Goal: Use online tool/utility: Utilize a website feature to perform a specific function

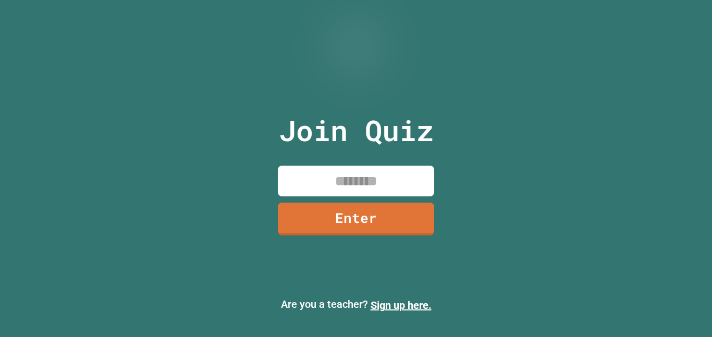
click at [403, 181] on input at bounding box center [356, 181] width 156 height 31
type input "********"
click at [395, 213] on link "Enter" at bounding box center [356, 219] width 156 height 33
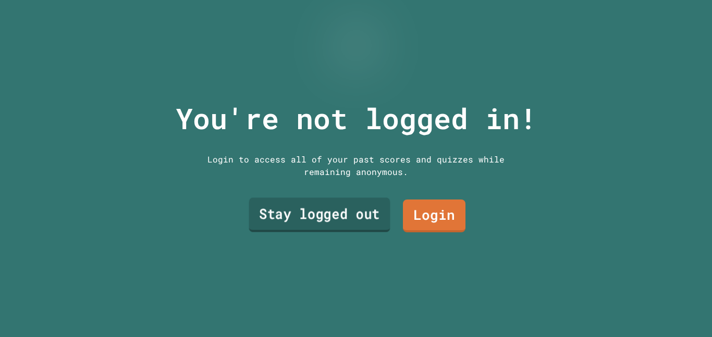
click at [337, 208] on link "Stay logged out" at bounding box center [319, 215] width 141 height 34
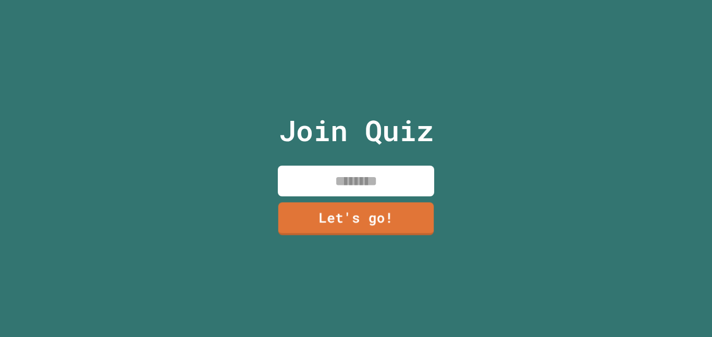
click at [355, 180] on input at bounding box center [356, 181] width 156 height 31
type input "**********"
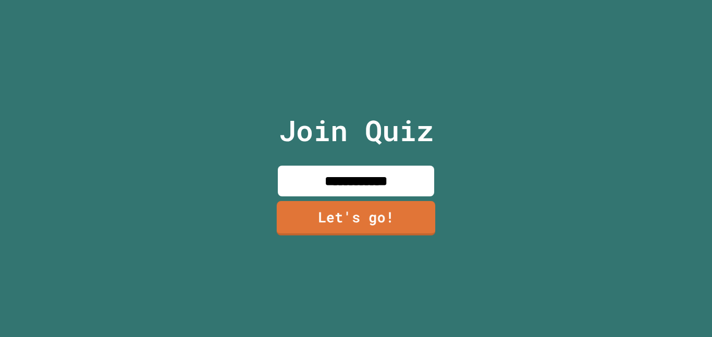
click at [372, 221] on link "Let's go!" at bounding box center [356, 218] width 158 height 34
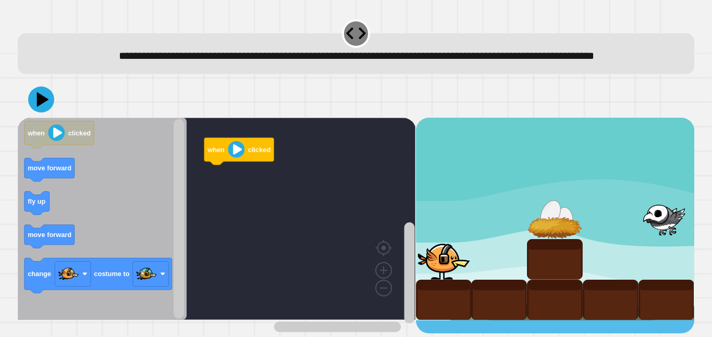
scroll to position [4, 0]
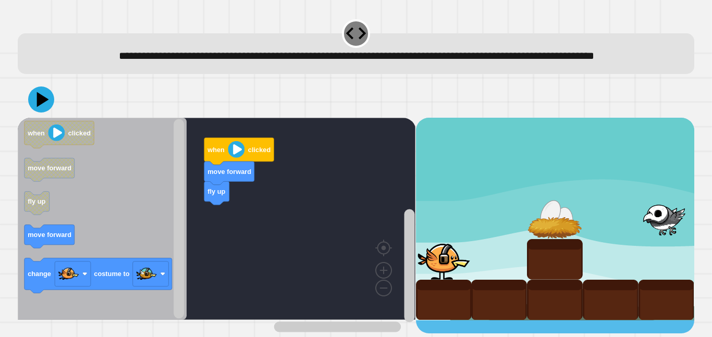
click at [220, 213] on div "when clicked move forward fly up when clicked move forward fly up move forward …" at bounding box center [217, 226] width 398 height 216
click at [196, 214] on div "when clicked move forward fly up when clicked move forward fly up move forward …" at bounding box center [217, 226] width 398 height 216
click at [46, 238] on g "when clicked move forward fly up move forward change costume to" at bounding box center [98, 207] width 148 height 172
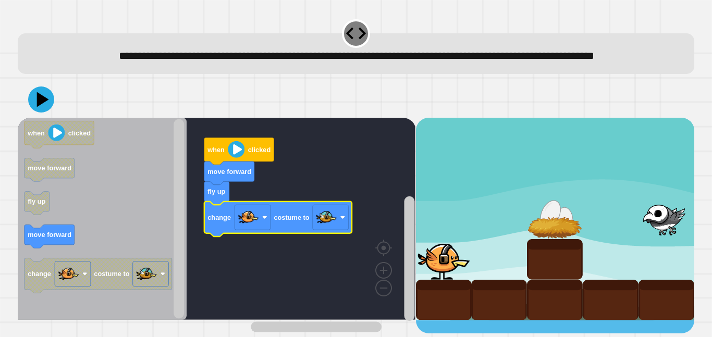
click at [222, 222] on icon "Blockly Workspace" at bounding box center [278, 219] width 148 height 35
click at [35, 110] on icon at bounding box center [41, 99] width 31 height 31
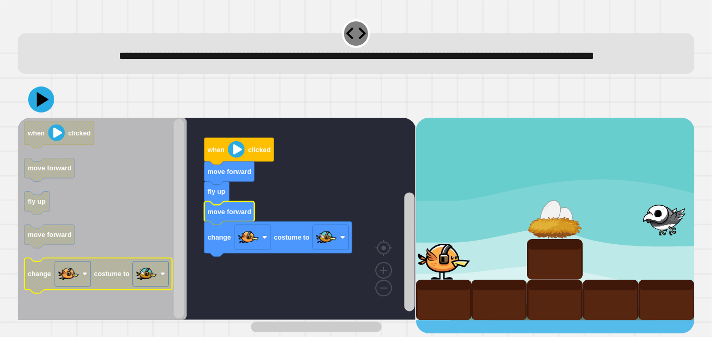
click at [152, 285] on image "Blockly Workspace" at bounding box center [146, 274] width 21 height 21
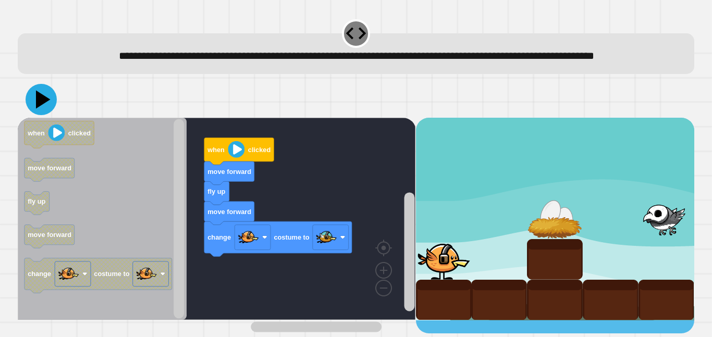
click at [44, 109] on icon at bounding box center [43, 100] width 15 height 18
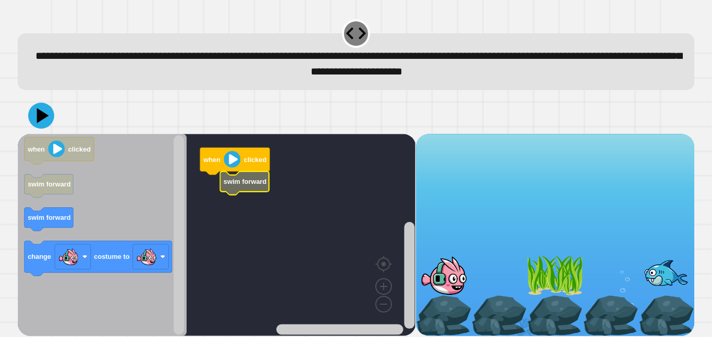
click at [274, 181] on rect "Blockly Workspace" at bounding box center [217, 235] width 398 height 202
click at [109, 212] on icon "Blockly Workspace" at bounding box center [102, 235] width 169 height 202
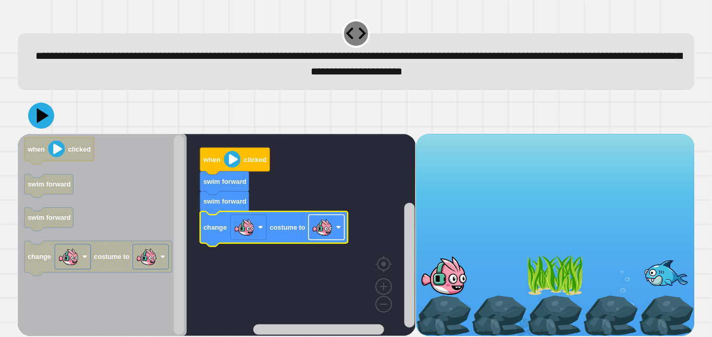
click at [329, 230] on image "Blockly Workspace" at bounding box center [322, 227] width 21 height 21
click at [30, 114] on icon at bounding box center [41, 115] width 31 height 31
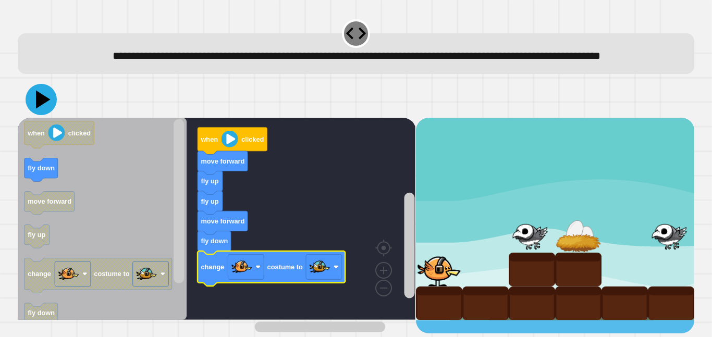
click at [318, 277] on image "Blockly Workspace" at bounding box center [320, 266] width 21 height 21
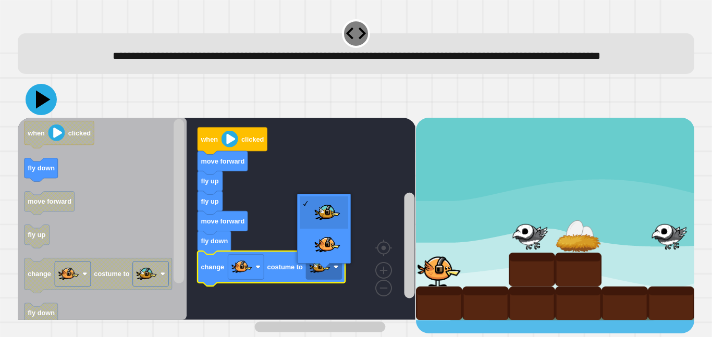
click at [329, 250] on rect "Blockly Workspace" at bounding box center [217, 219] width 398 height 202
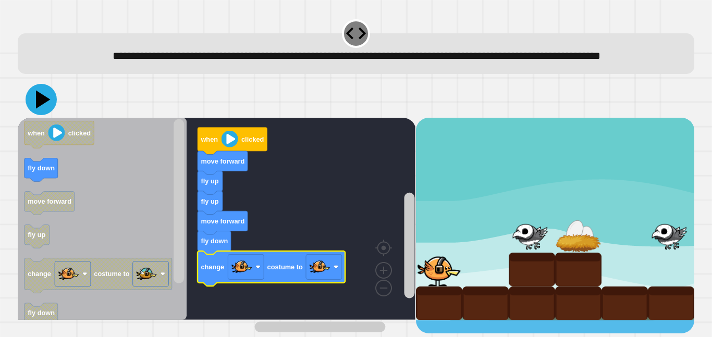
click at [40, 115] on button at bounding box center [41, 99] width 31 height 31
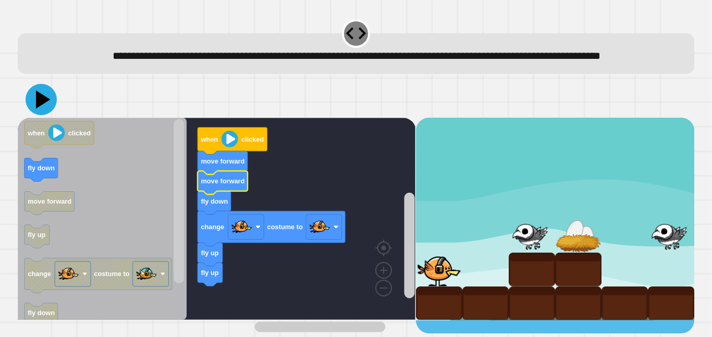
click at [32, 115] on icon at bounding box center [41, 99] width 31 height 31
click at [47, 115] on icon at bounding box center [41, 99] width 31 height 31
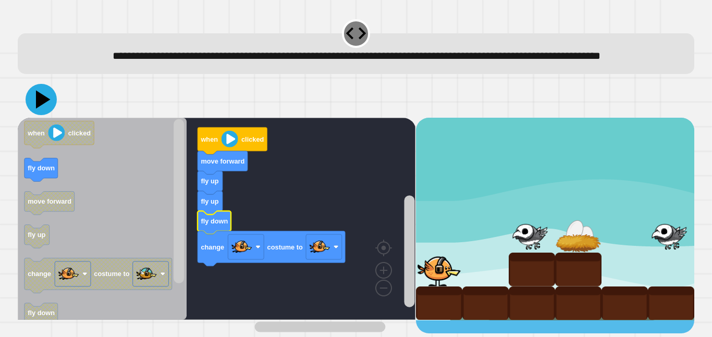
click at [56, 115] on button at bounding box center [41, 99] width 31 height 31
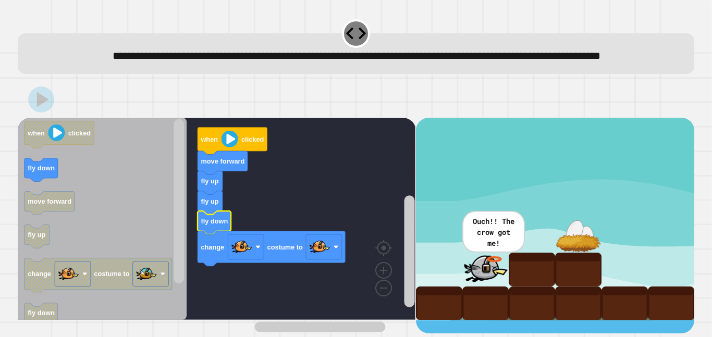
click at [273, 301] on rect "Blockly Workspace" at bounding box center [217, 219] width 398 height 202
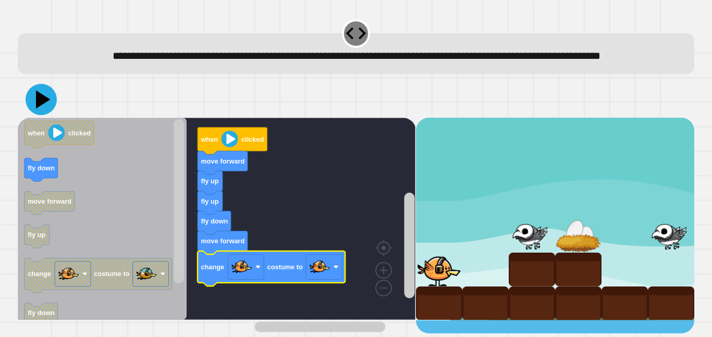
click at [33, 115] on icon at bounding box center [41, 99] width 31 height 31
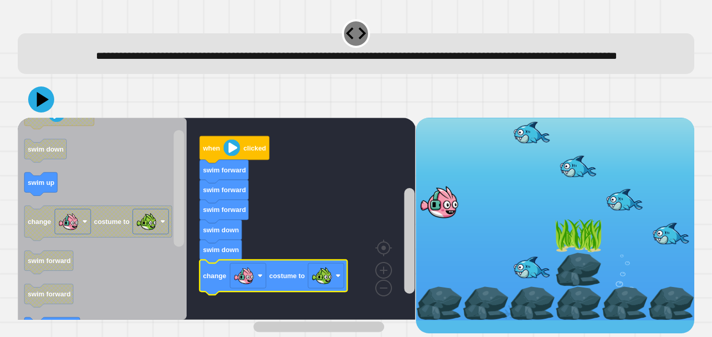
click at [30, 113] on button at bounding box center [41, 100] width 26 height 26
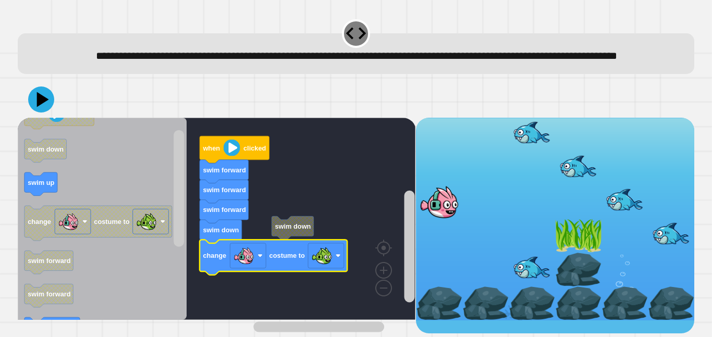
click at [35, 113] on icon at bounding box center [41, 100] width 26 height 26
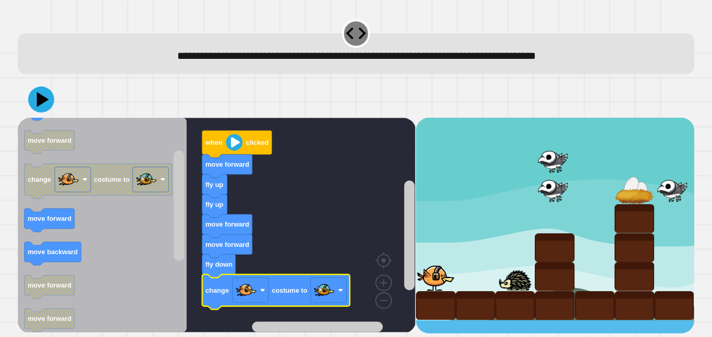
click at [329, 298] on image "Blockly Workspace" at bounding box center [324, 290] width 21 height 21
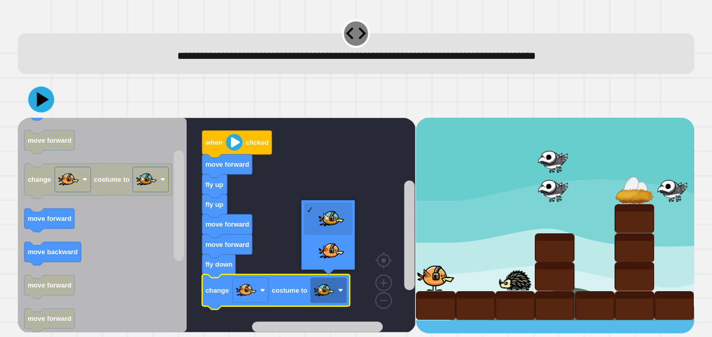
click at [345, 255] on rect "Blockly Workspace" at bounding box center [217, 225] width 398 height 215
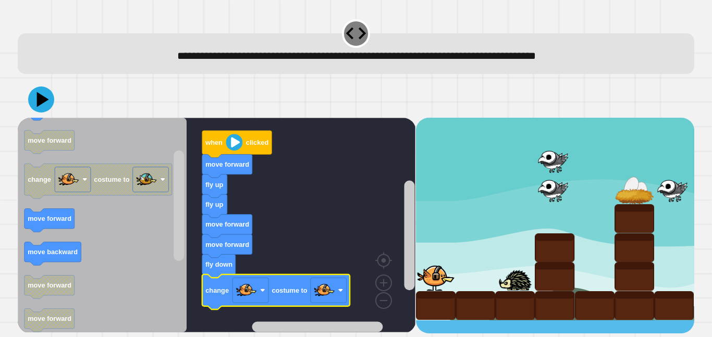
click at [57, 124] on icon "Blockly Workspace" at bounding box center [102, 225] width 169 height 215
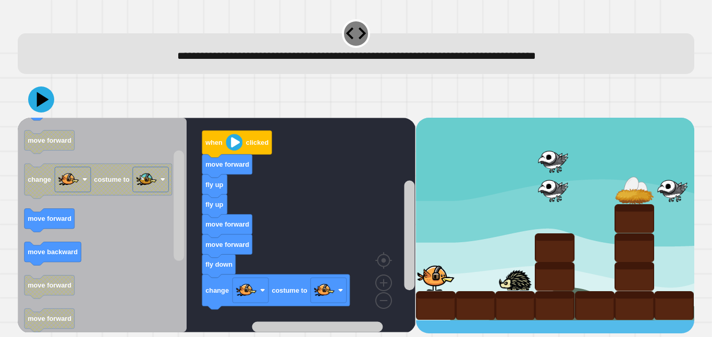
click at [43, 106] on icon at bounding box center [41, 100] width 26 height 26
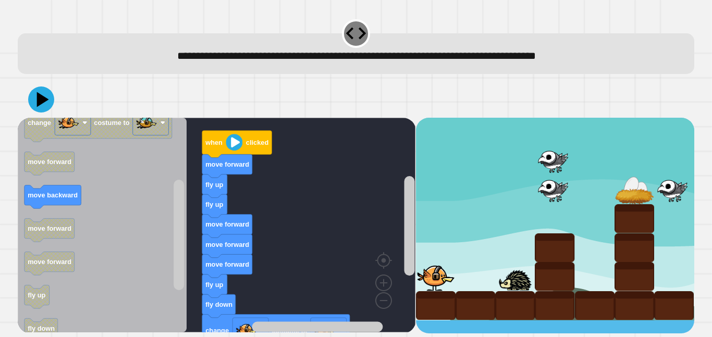
click at [47, 95] on icon at bounding box center [41, 100] width 26 height 26
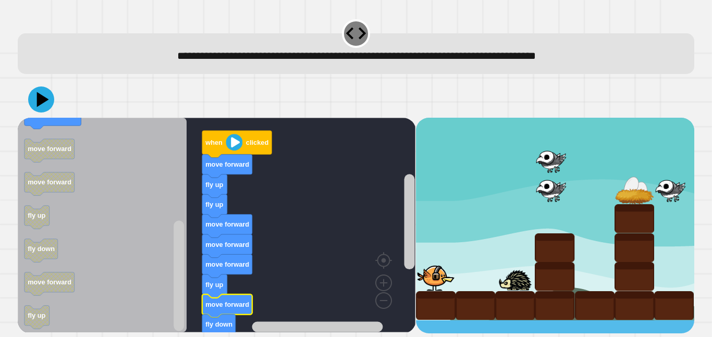
click at [62, 118] on div at bounding box center [356, 99] width 677 height 36
click at [47, 96] on icon at bounding box center [41, 100] width 26 height 26
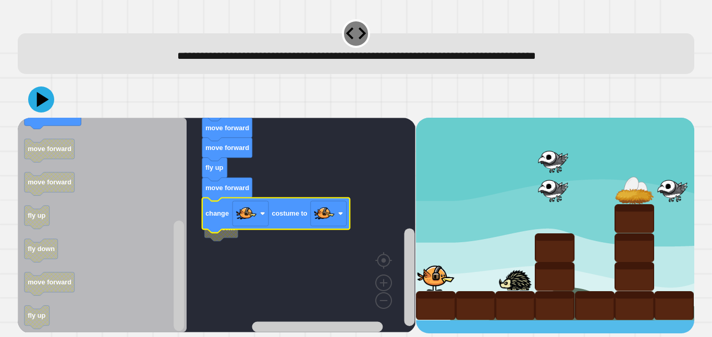
click at [51, 100] on icon at bounding box center [41, 100] width 26 height 26
